Goal: Find specific page/section: Find specific page/section

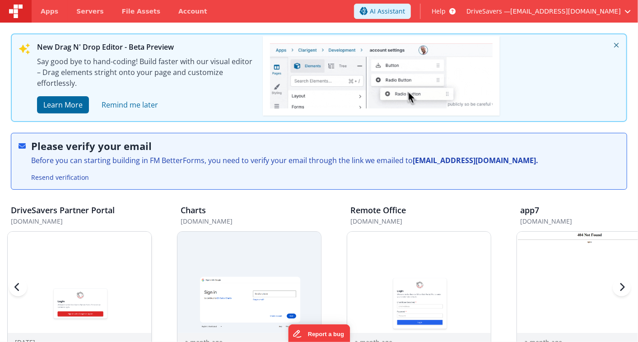
click at [116, 268] on img at bounding box center [79, 302] width 143 height 143
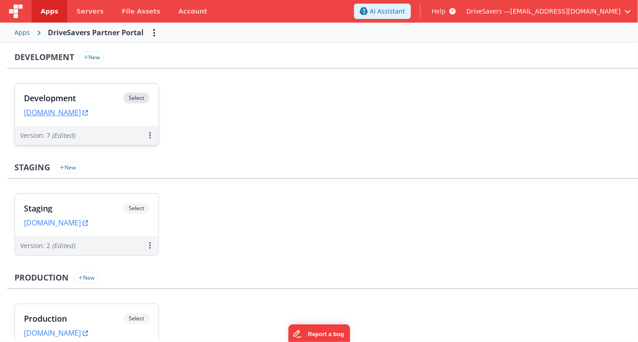
click at [66, 102] on div "Development Select" at bounding box center [86, 99] width 125 height 15
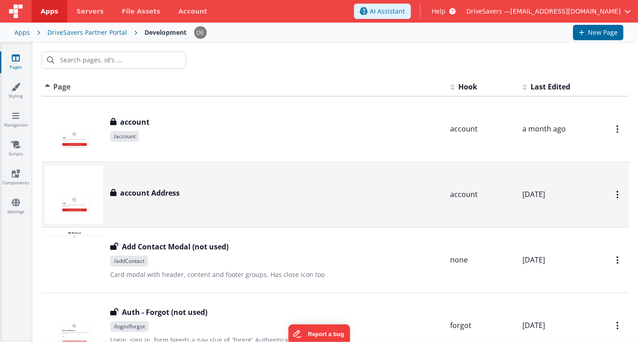
click at [85, 179] on img at bounding box center [74, 195] width 58 height 58
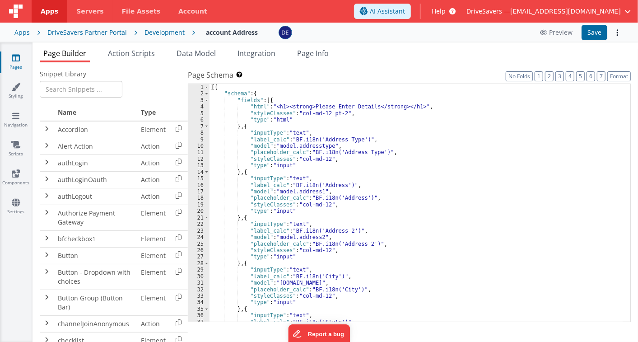
click at [360, 245] on div "[{ "schema" : { "fields" : [{ "html" : "<h1><strong>Please Enter Details</stron…" at bounding box center [415, 209] width 413 height 251
click at [303, 106] on div "[{ "schema" : { "fields" : [{ "html" : "<h1><strong>Please Enter Details</stron…" at bounding box center [415, 209] width 413 height 251
click at [301, 106] on div "[{ "schema" : { "fields" : [{ "html" : "<h1><strong>Please Enter Details</stron…" at bounding box center [415, 209] width 413 height 251
click at [254, 259] on div "[{ "schema" : { "fields" : [{ "html" : "<h1><strong>Please Enter Details</stron…" at bounding box center [415, 209] width 413 height 251
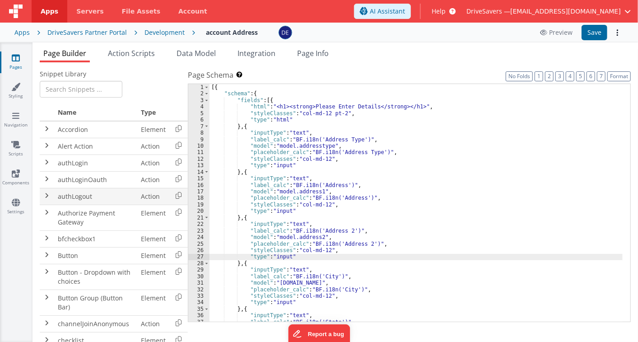
click at [89, 194] on td "authLogout" at bounding box center [95, 196] width 83 height 17
